Goal: Find specific page/section

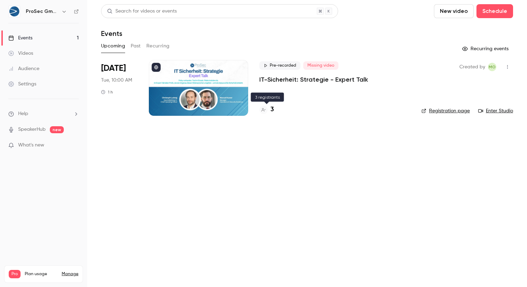
click at [272, 111] on h4 "3" at bounding box center [272, 109] width 3 height 9
